Goal: Complete application form

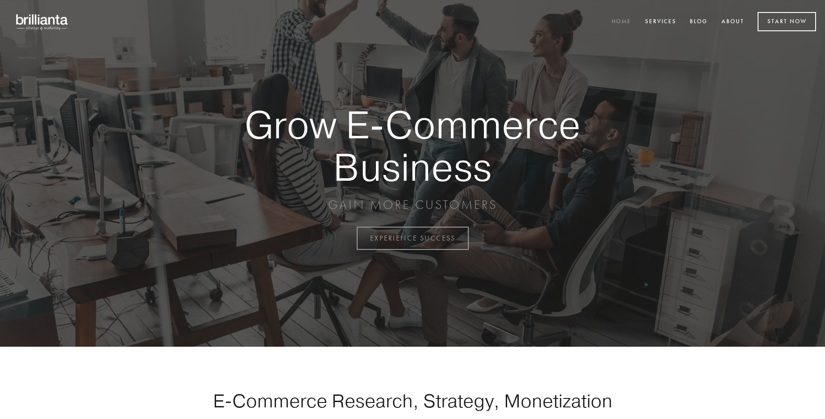
scroll to position [2339, 0]
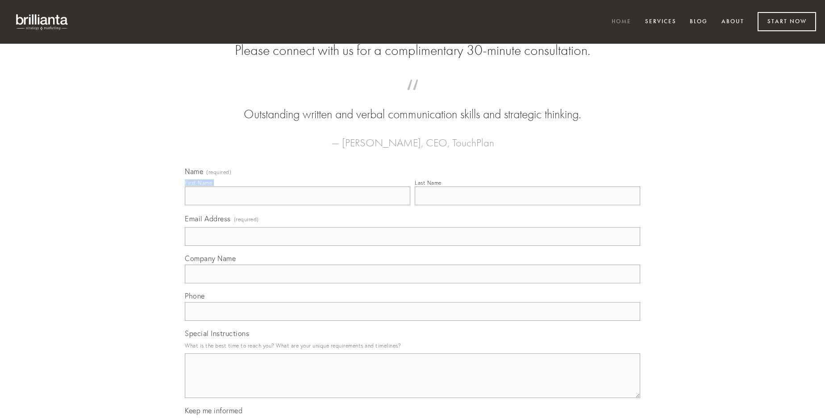
type input "[PERSON_NAME]"
click at [527, 205] on input "Last Name" at bounding box center [527, 196] width 225 height 19
type input "[PERSON_NAME]"
click at [412, 246] on input "Email Address (required)" at bounding box center [412, 236] width 455 height 19
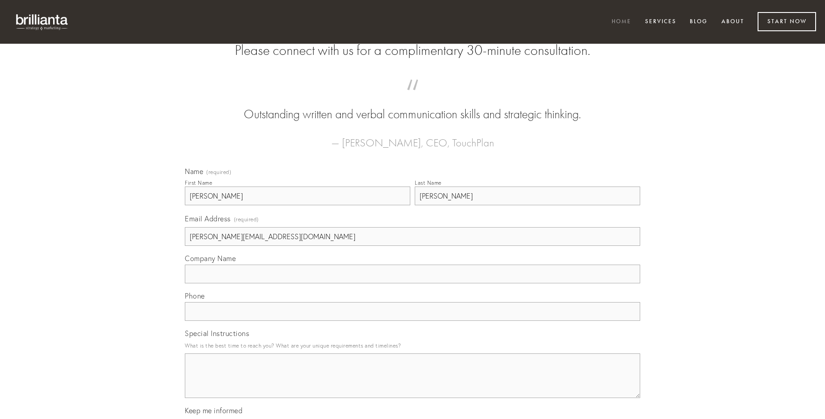
type input "[PERSON_NAME][EMAIL_ADDRESS][DOMAIN_NAME]"
click at [412, 283] on input "Company Name" at bounding box center [412, 274] width 455 height 19
type input "soleo"
click at [412, 321] on input "text" at bounding box center [412, 311] width 455 height 19
click at [412, 384] on textarea "Special Instructions" at bounding box center [412, 375] width 455 height 45
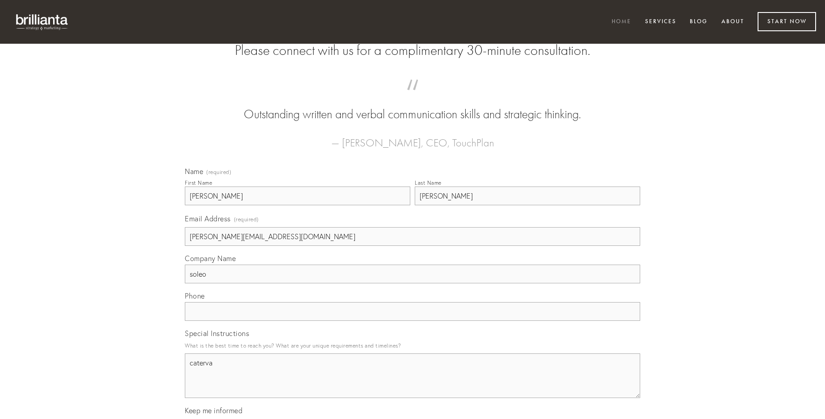
type textarea "caterva"
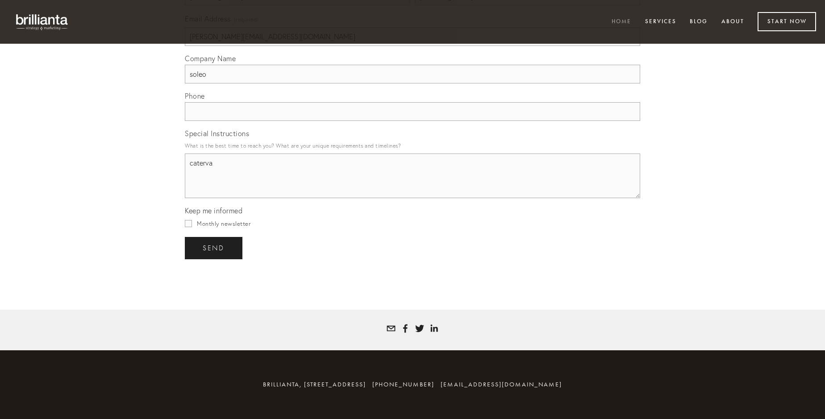
click at [214, 248] on span "send" at bounding box center [214, 248] width 22 height 8
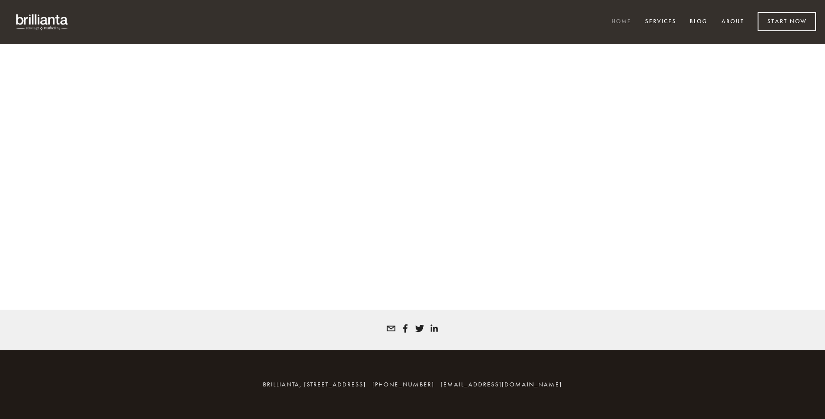
scroll to position [2327, 0]
